Goal: Information Seeking & Learning: Learn about a topic

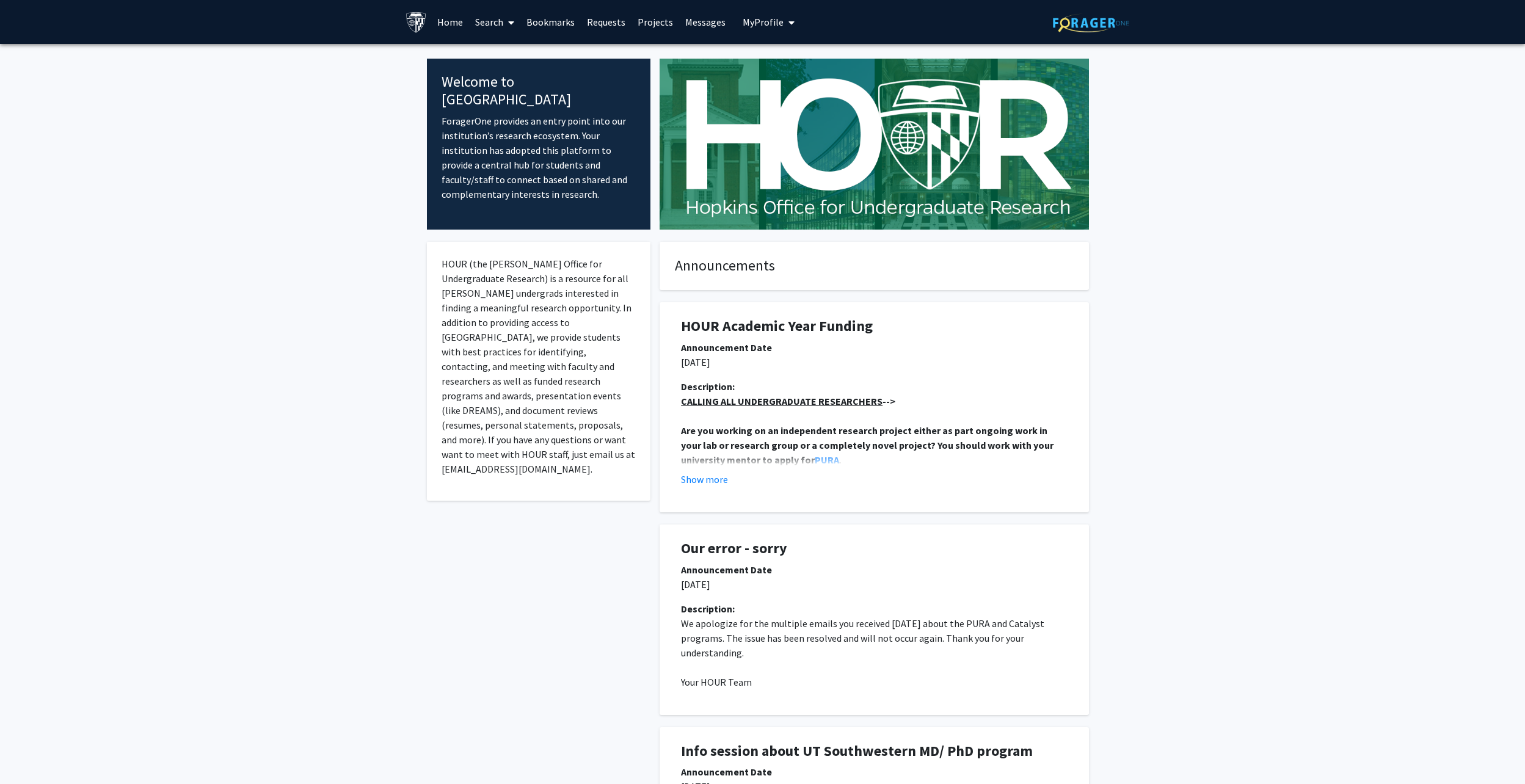
click at [483, 24] on link "Search" at bounding box center [495, 22] width 51 height 43
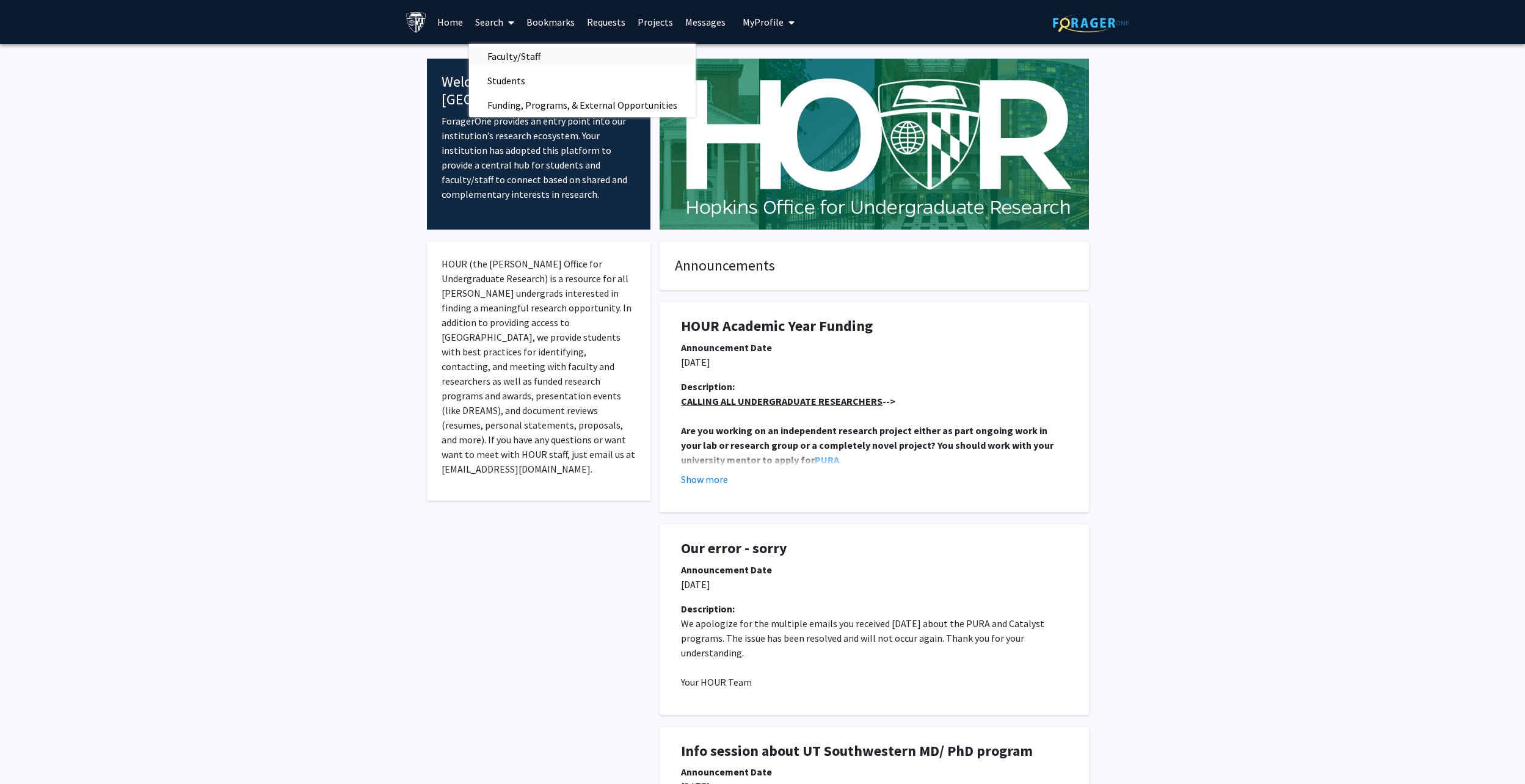
click at [512, 55] on span "Faculty/Staff" at bounding box center [514, 56] width 90 height 24
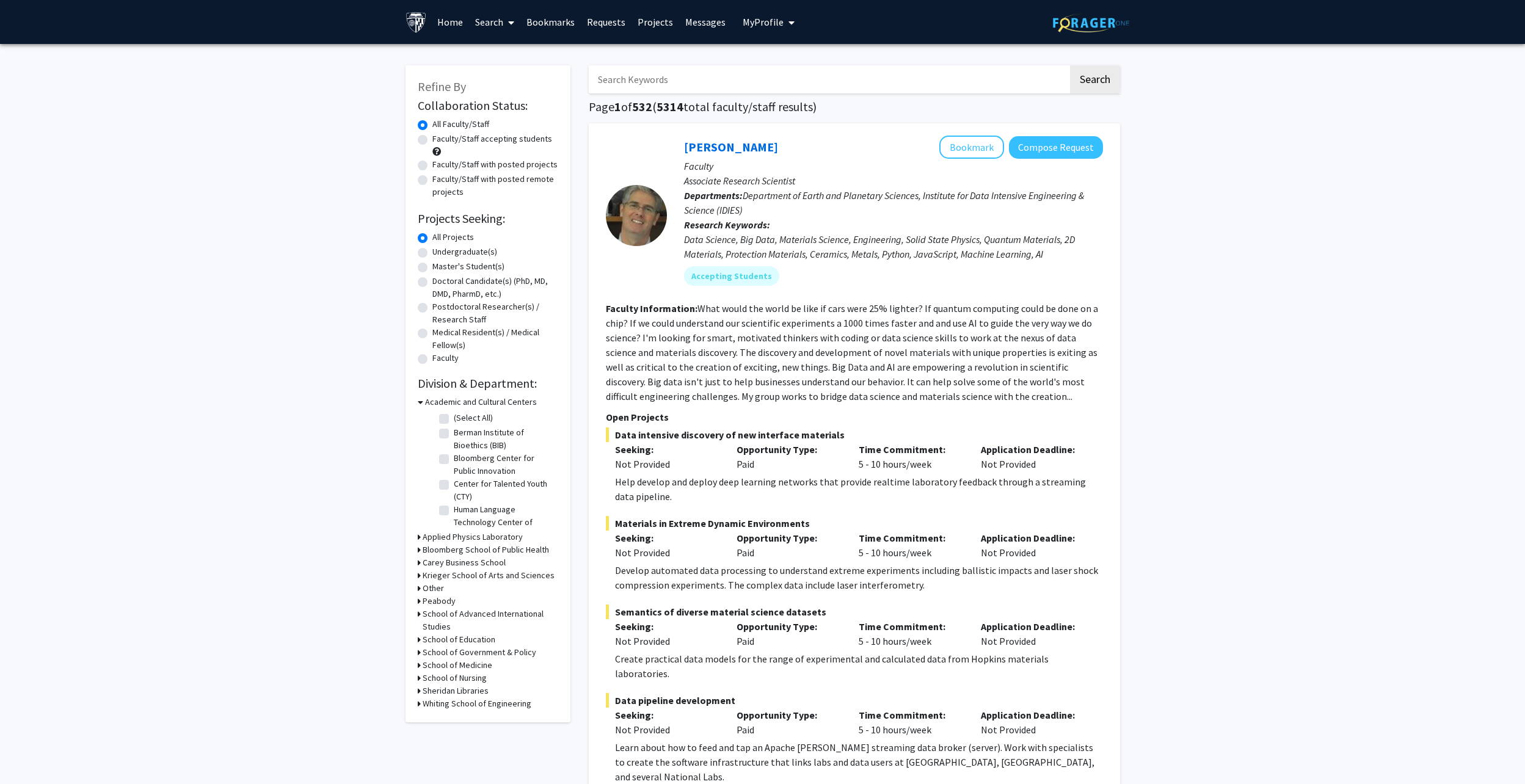
click at [433, 283] on label "Doctoral Candidate(s) (PhD, MD, DMD, PharmD, etc.)" at bounding box center [495, 287] width 126 height 26
click at [433, 283] on input "Doctoral Candidate(s) (PhD, MD, DMD, PharmD, etc.)" at bounding box center [437, 279] width 8 height 8
radio input "true"
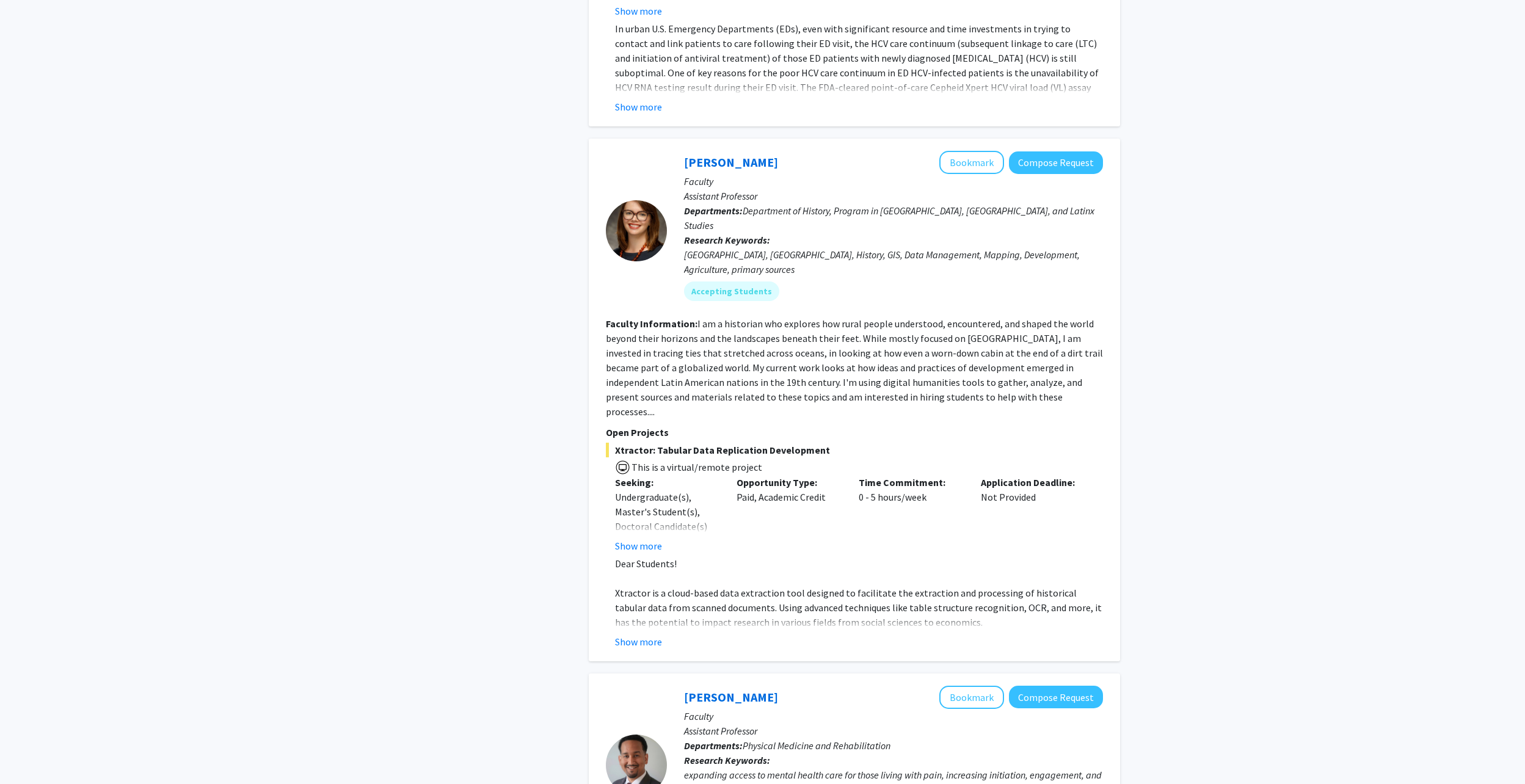
scroll to position [549, 0]
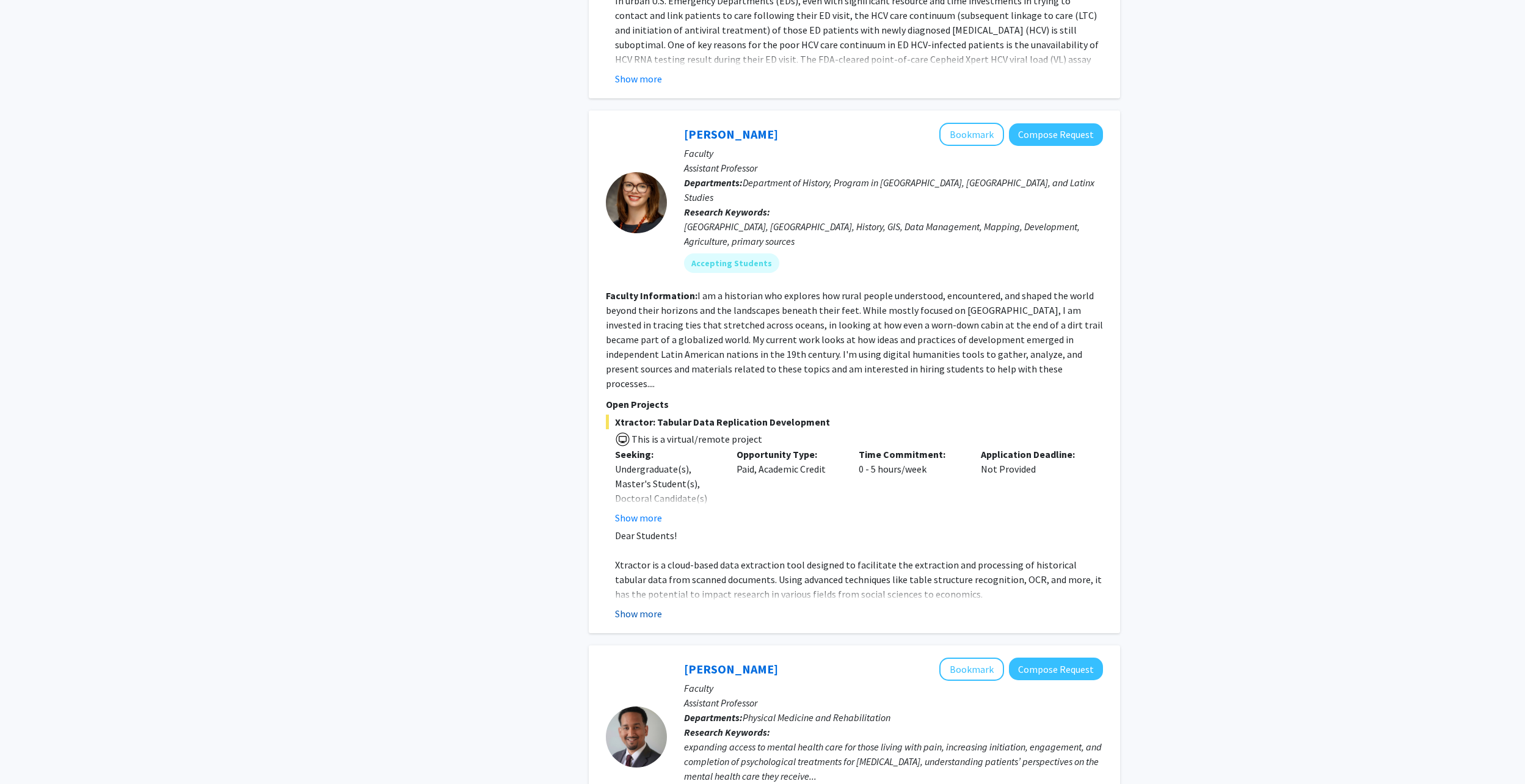
click at [652, 606] on button "Show more" at bounding box center [638, 613] width 47 height 15
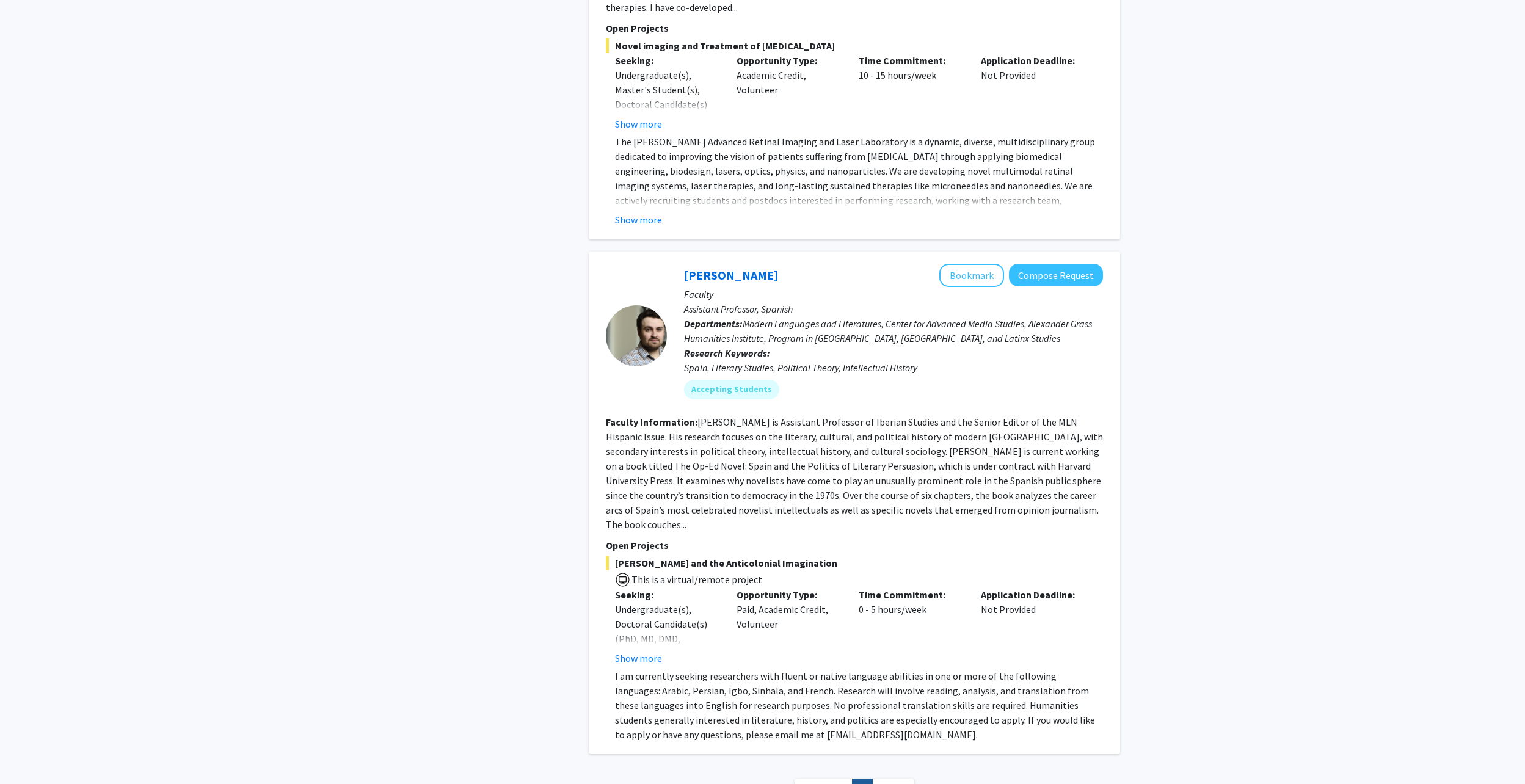
scroll to position [2829, 0]
click at [642, 648] on button "Show more" at bounding box center [638, 655] width 47 height 15
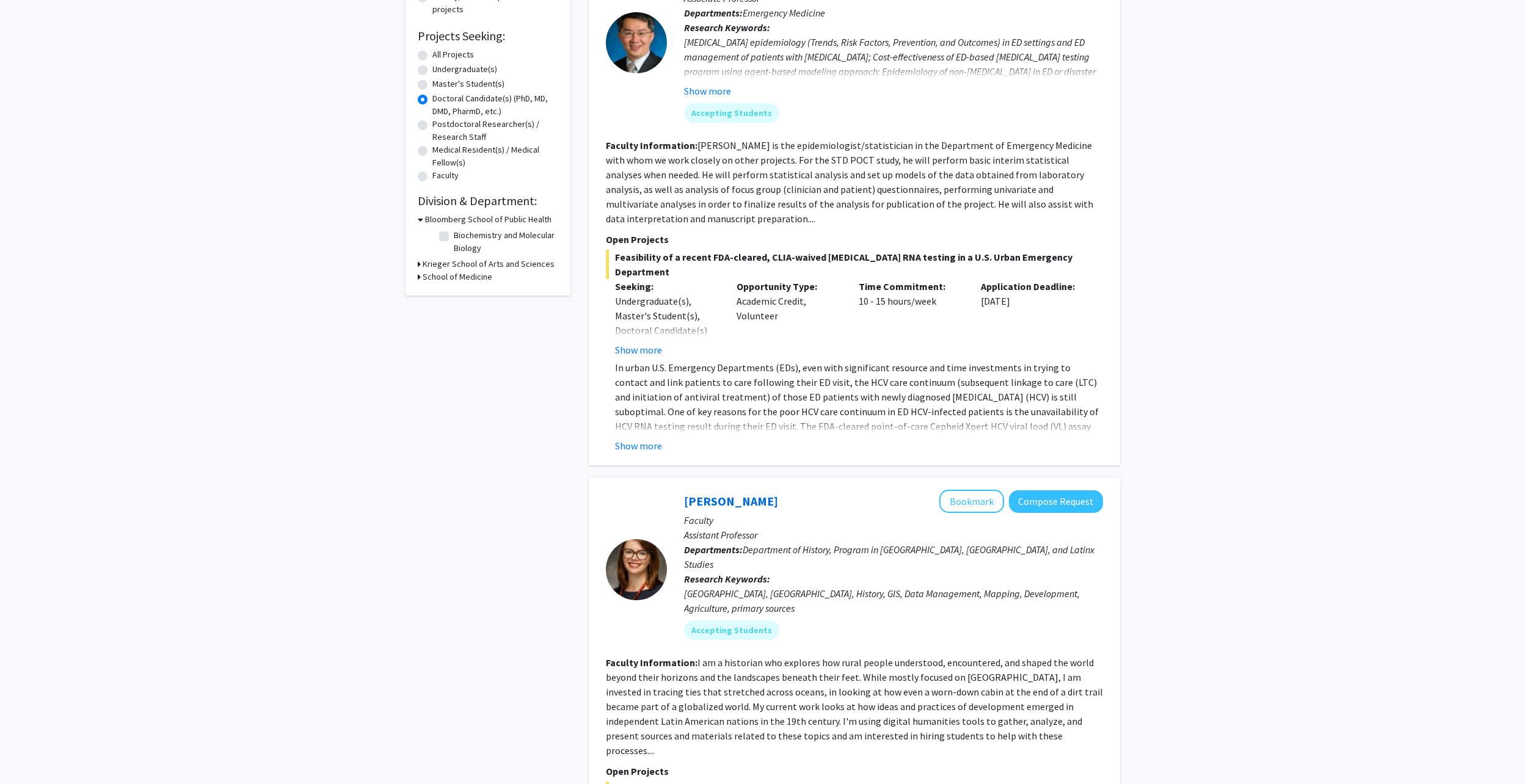
scroll to position [0, 0]
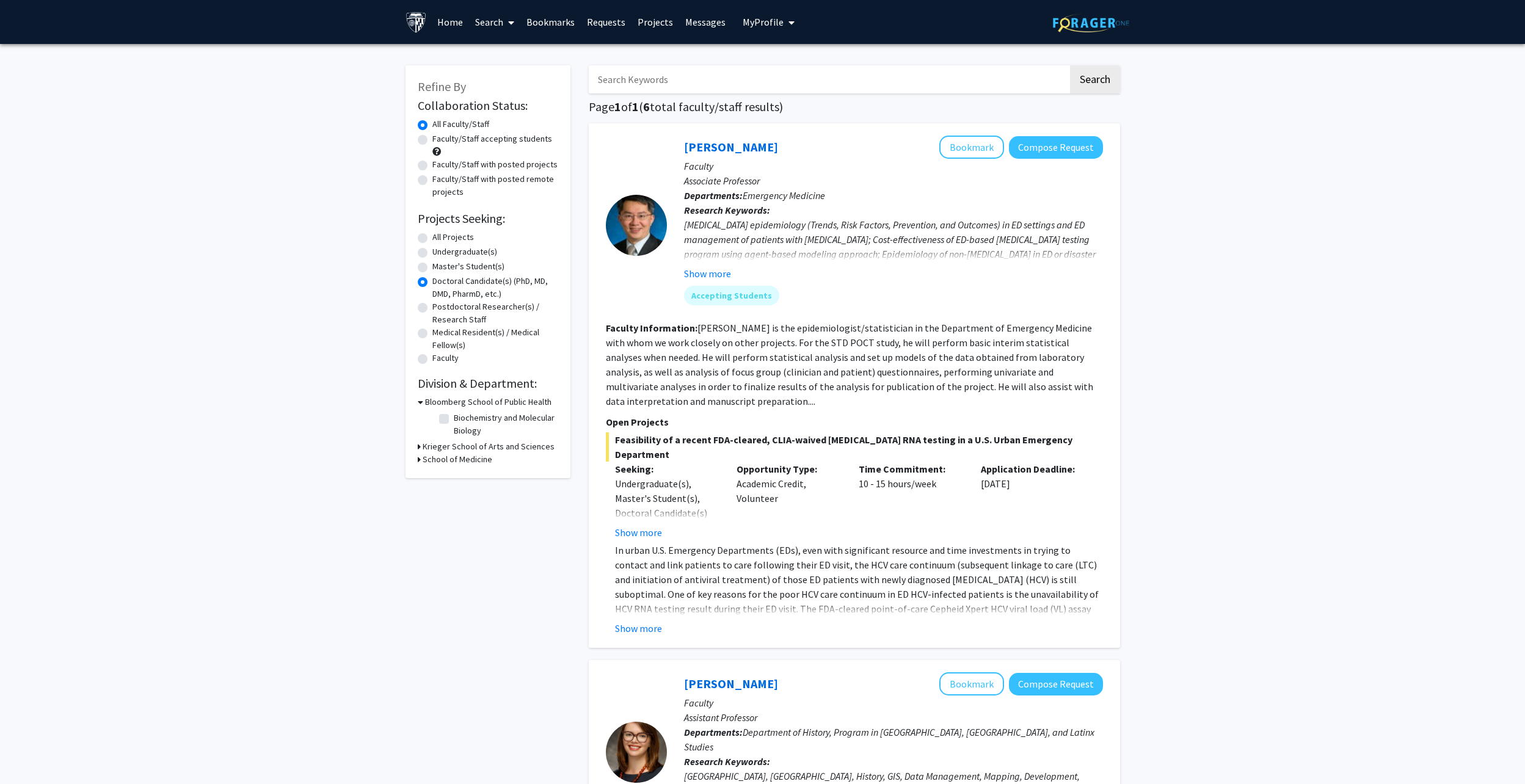
click at [656, 16] on link "Projects" at bounding box center [655, 22] width 47 height 43
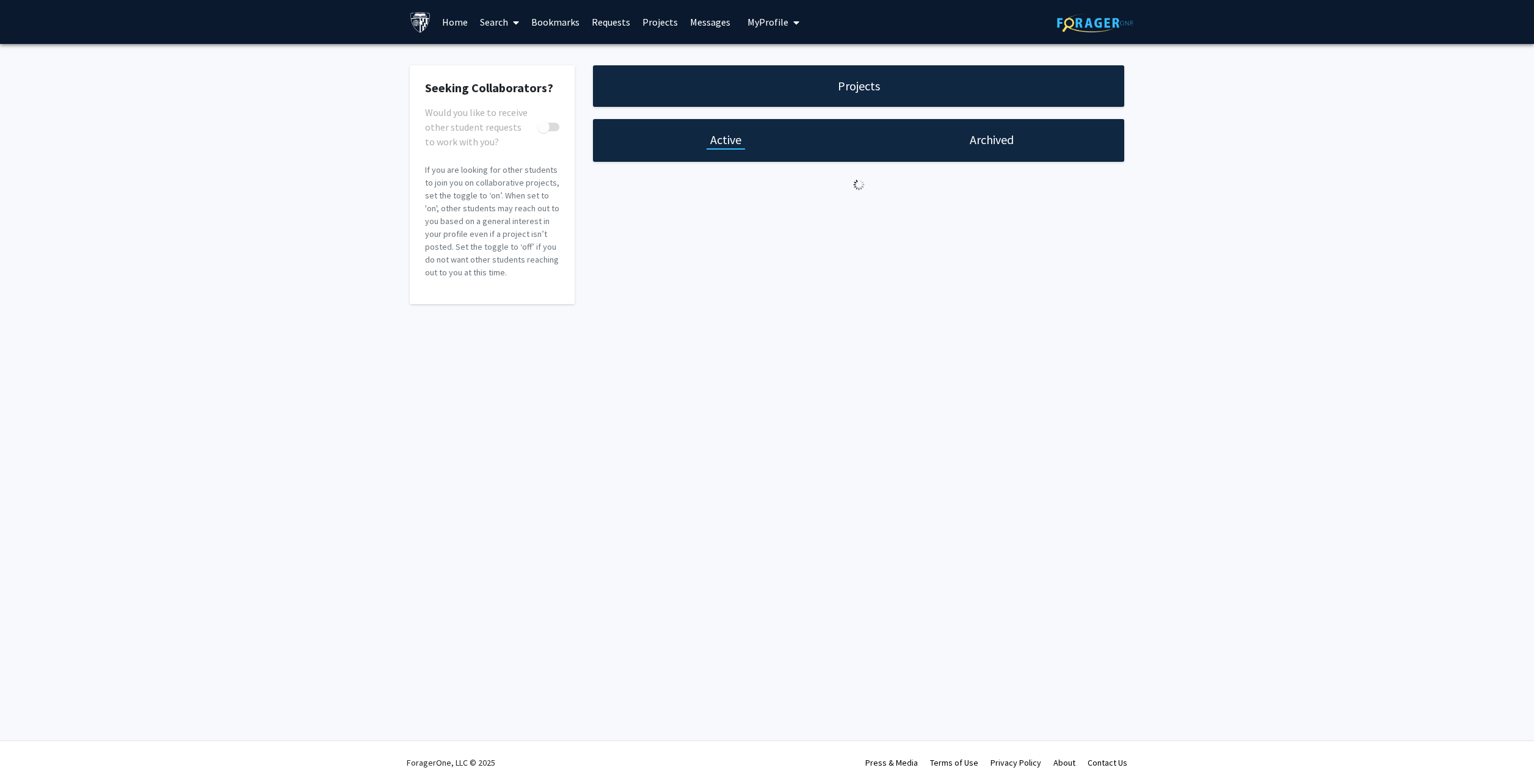
checkbox input "true"
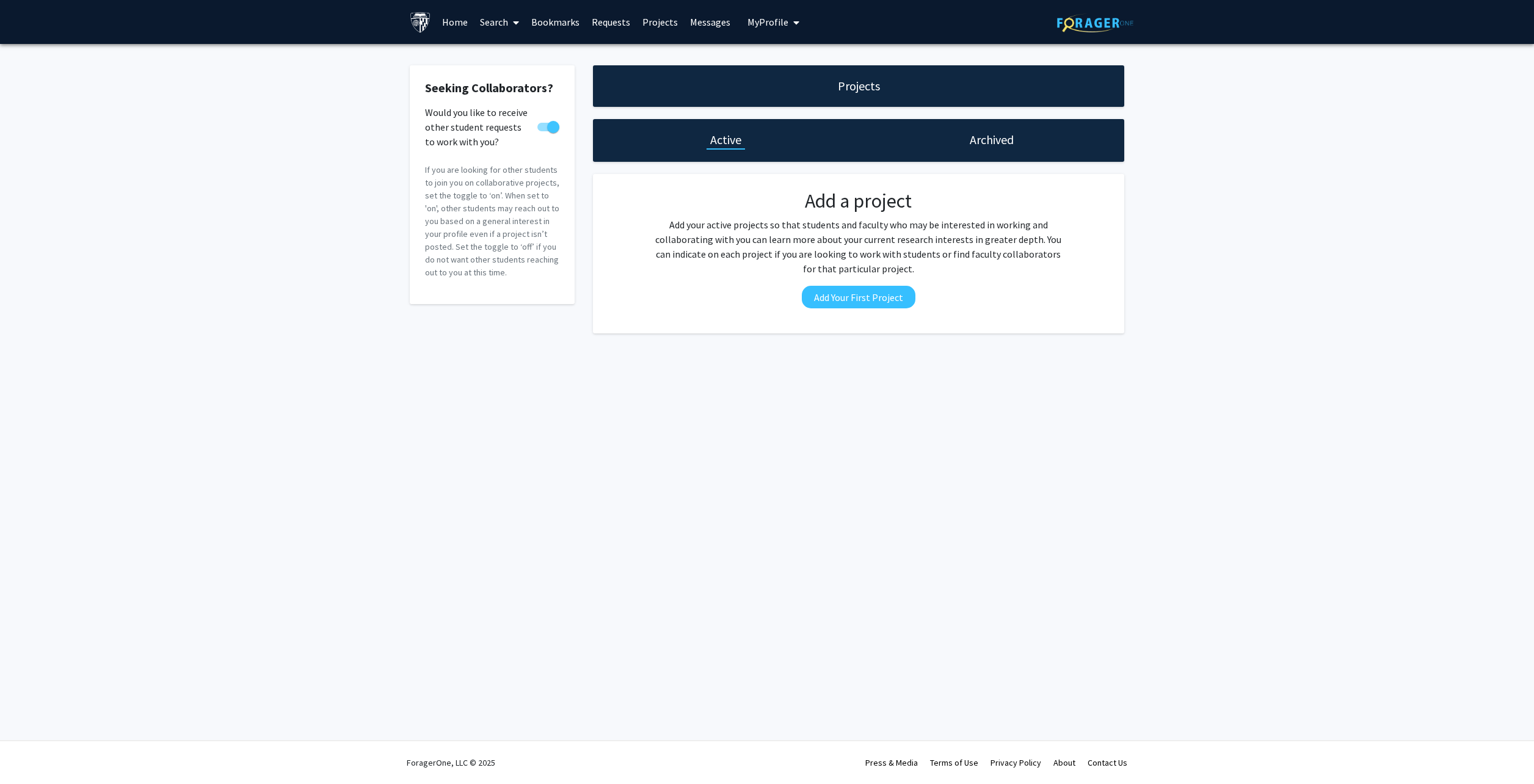
click at [563, 26] on link "Bookmarks" at bounding box center [555, 22] width 61 height 43
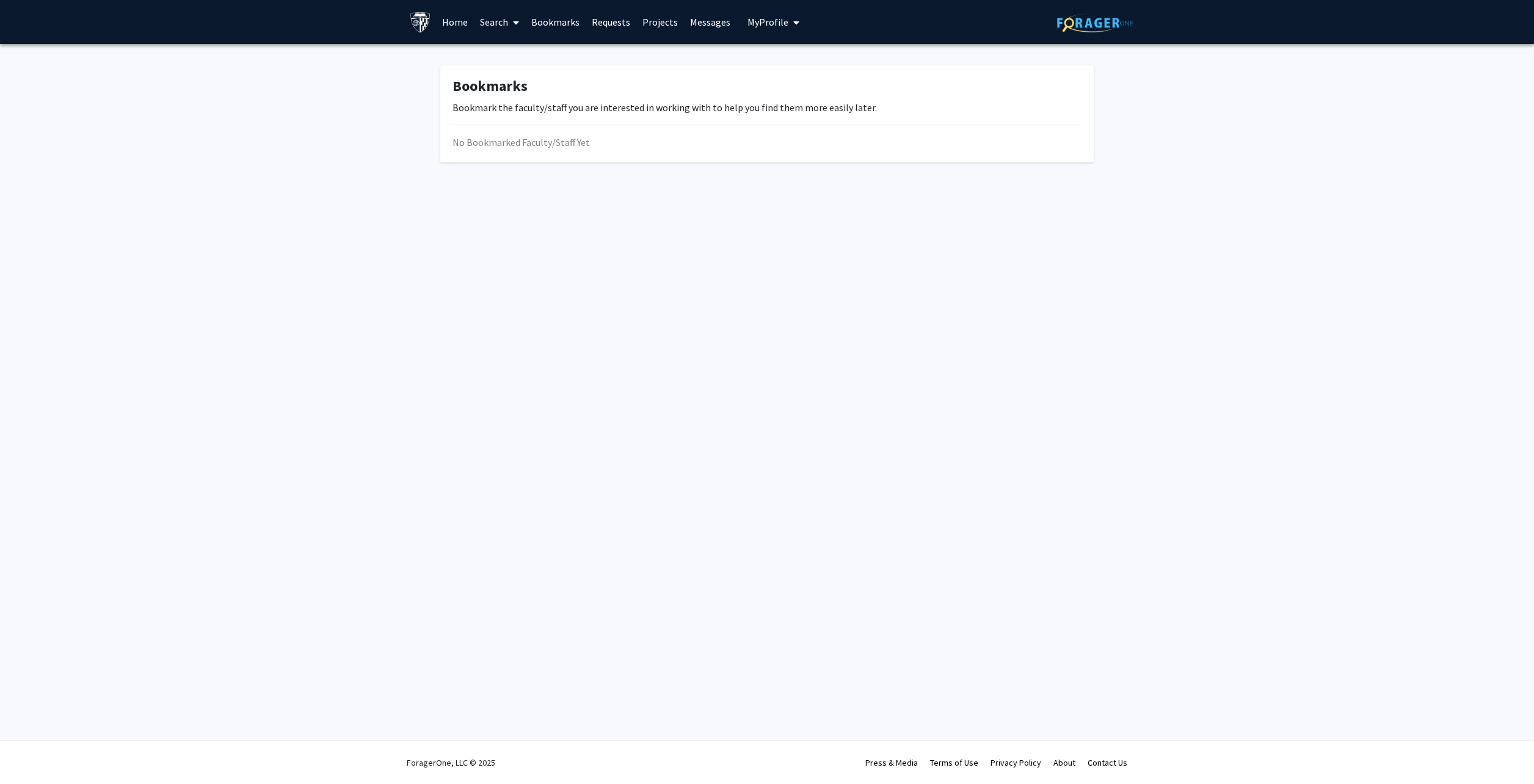
click at [606, 19] on link "Requests" at bounding box center [611, 22] width 51 height 43
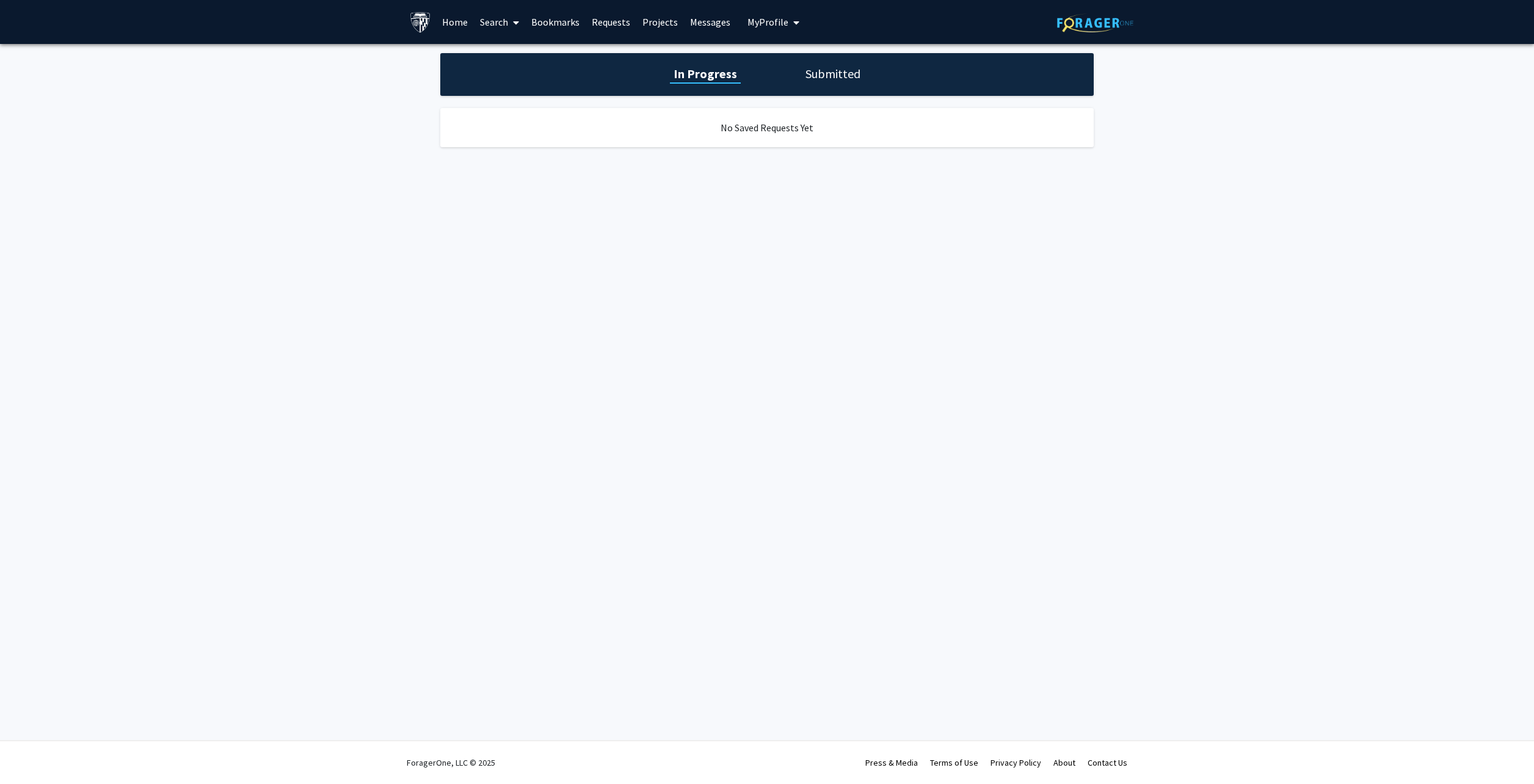
click at [844, 75] on h1 "Submitted" at bounding box center [833, 74] width 62 height 17
click at [665, 70] on div "In Progress Submitted" at bounding box center [767, 75] width 654 height 43
click at [486, 19] on link "Search" at bounding box center [500, 22] width 51 height 43
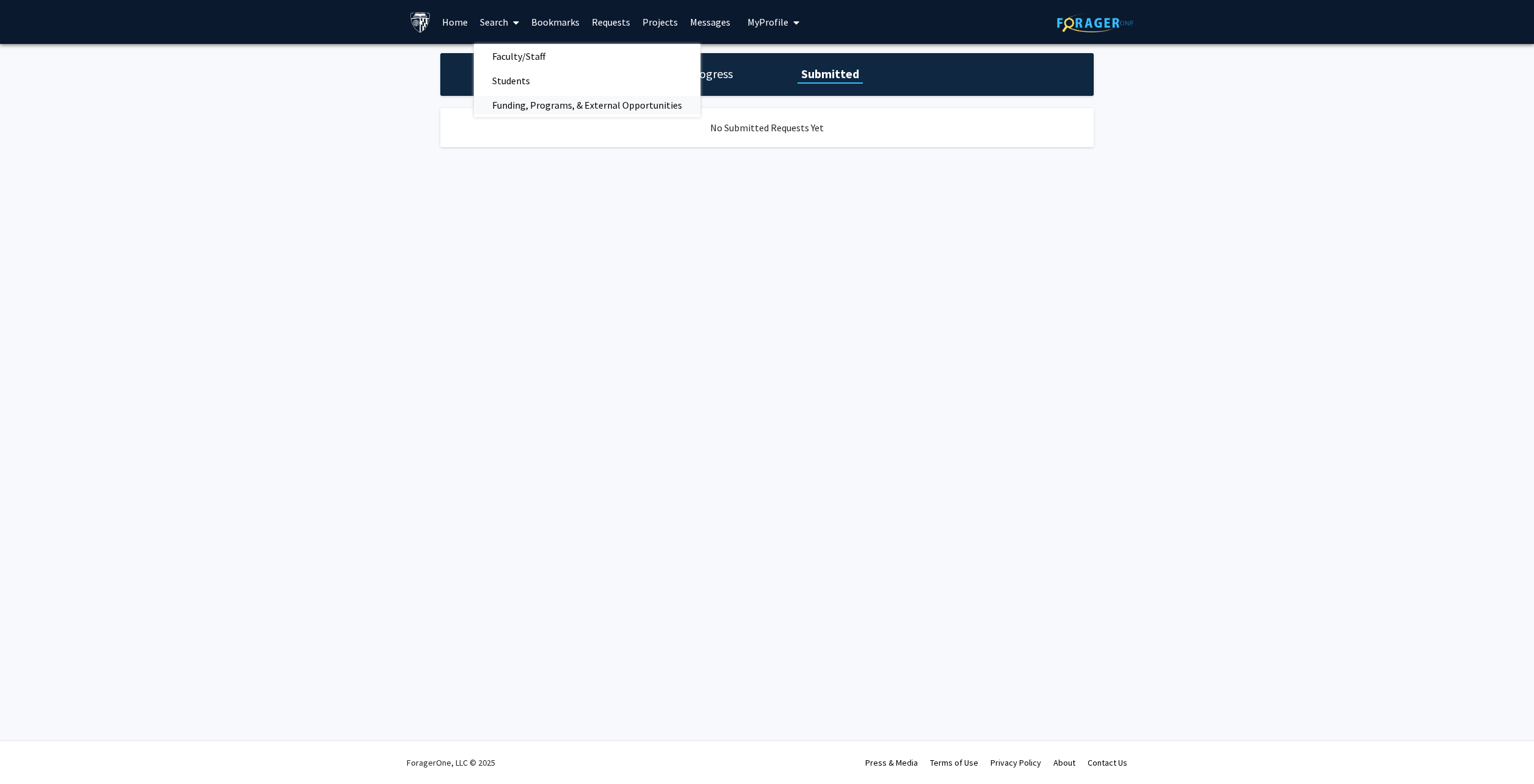
click at [532, 111] on span "Funding, Programs, & External Opportunities" at bounding box center [588, 105] width 227 height 24
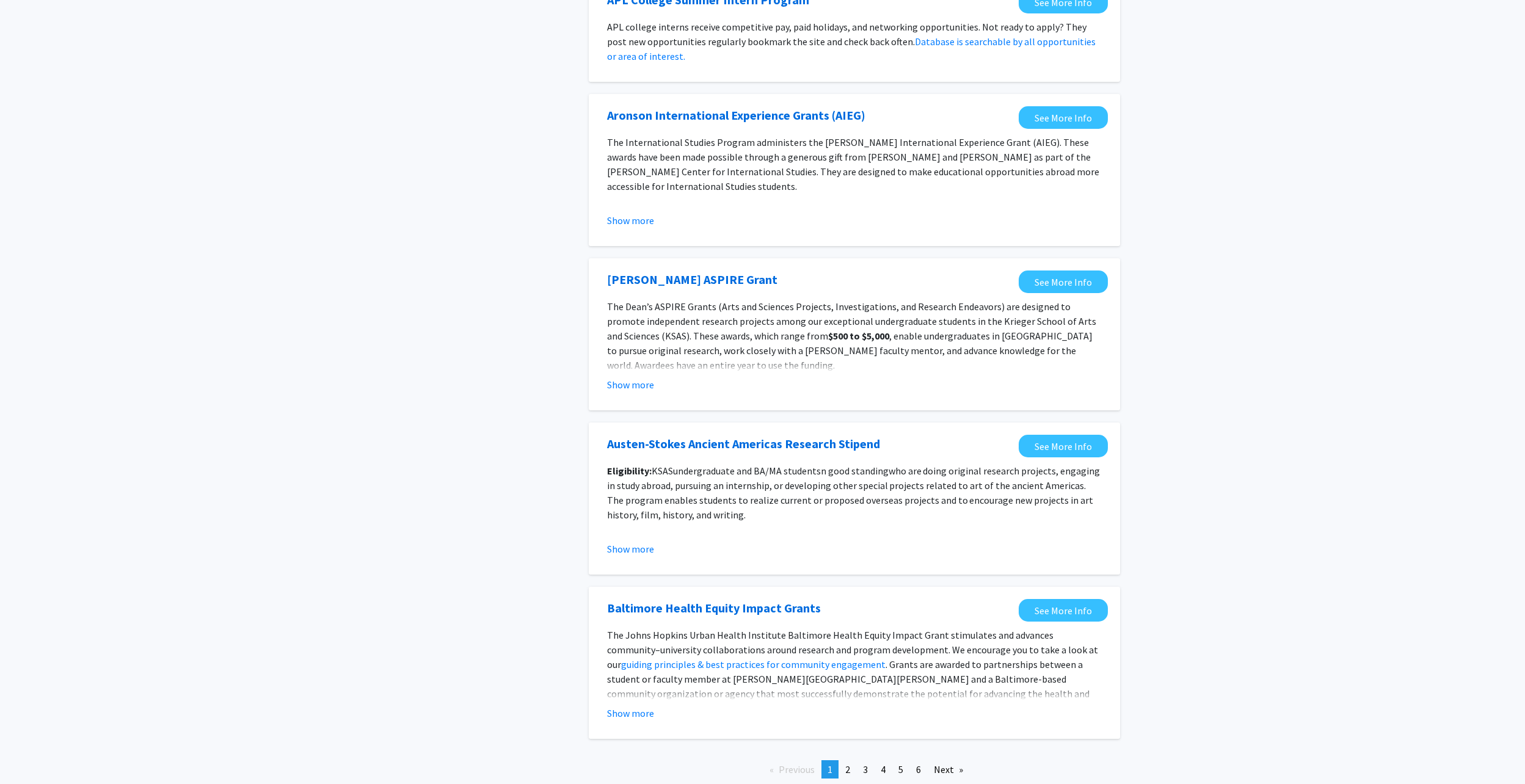
scroll to position [1048, 0]
